Goal: Check status: Check status

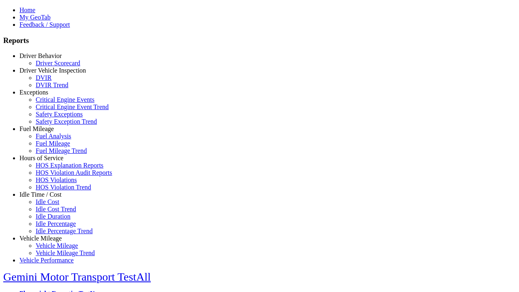
click at [47, 161] on link "Hours of Service" at bounding box center [41, 157] width 44 height 7
click at [53, 169] on link "HOS Explanation Reports" at bounding box center [70, 165] width 68 height 7
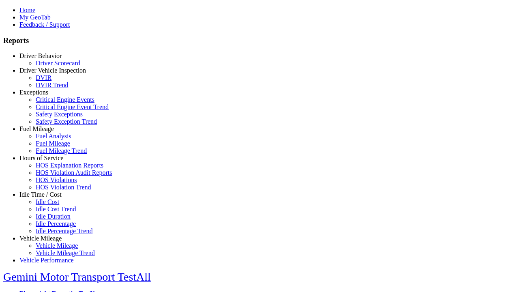
scroll to position [434, 0]
